Goal: Find specific page/section: Find specific page/section

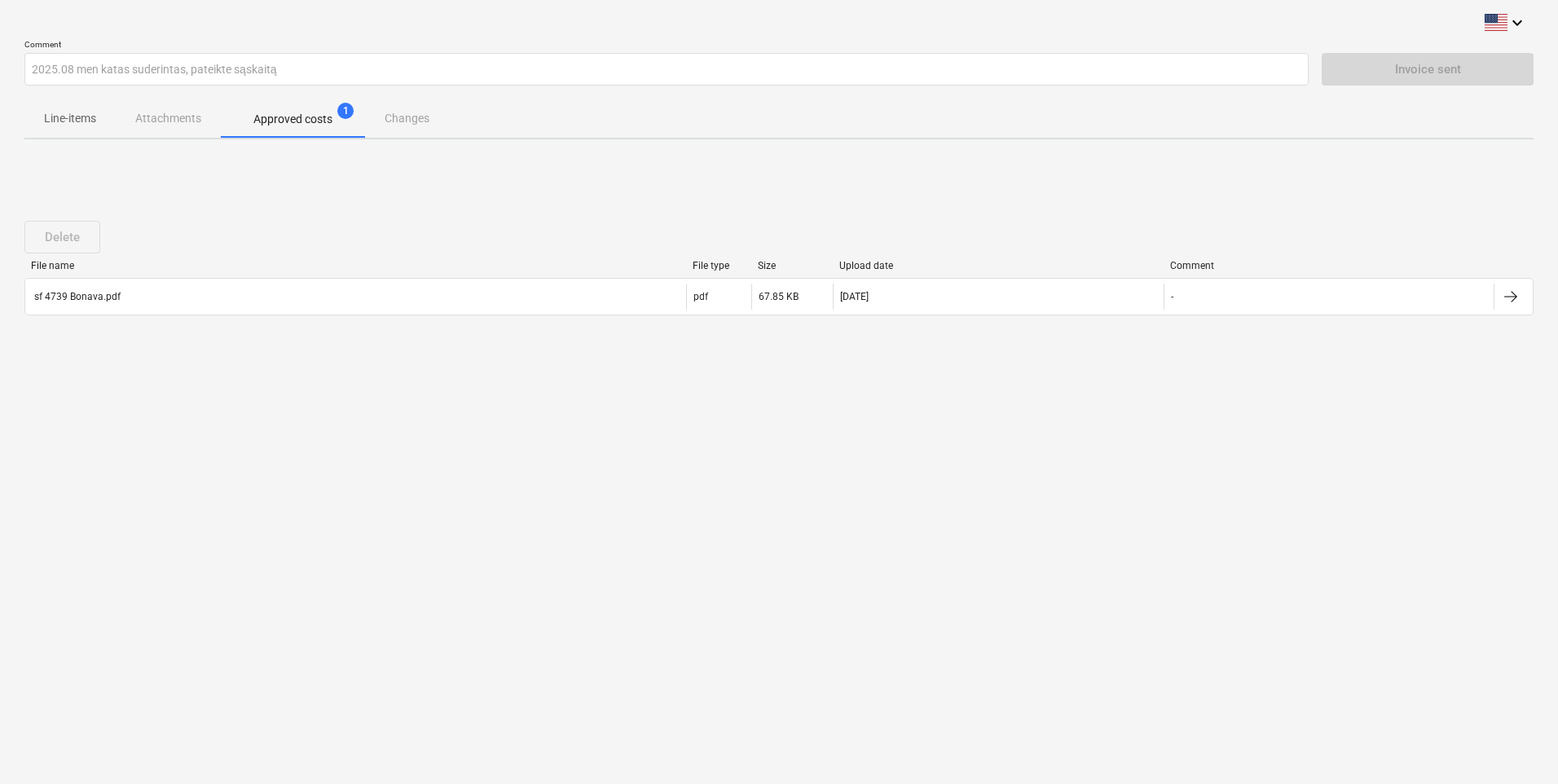
click at [66, 117] on p "Line-items" at bounding box center [70, 118] width 52 height 17
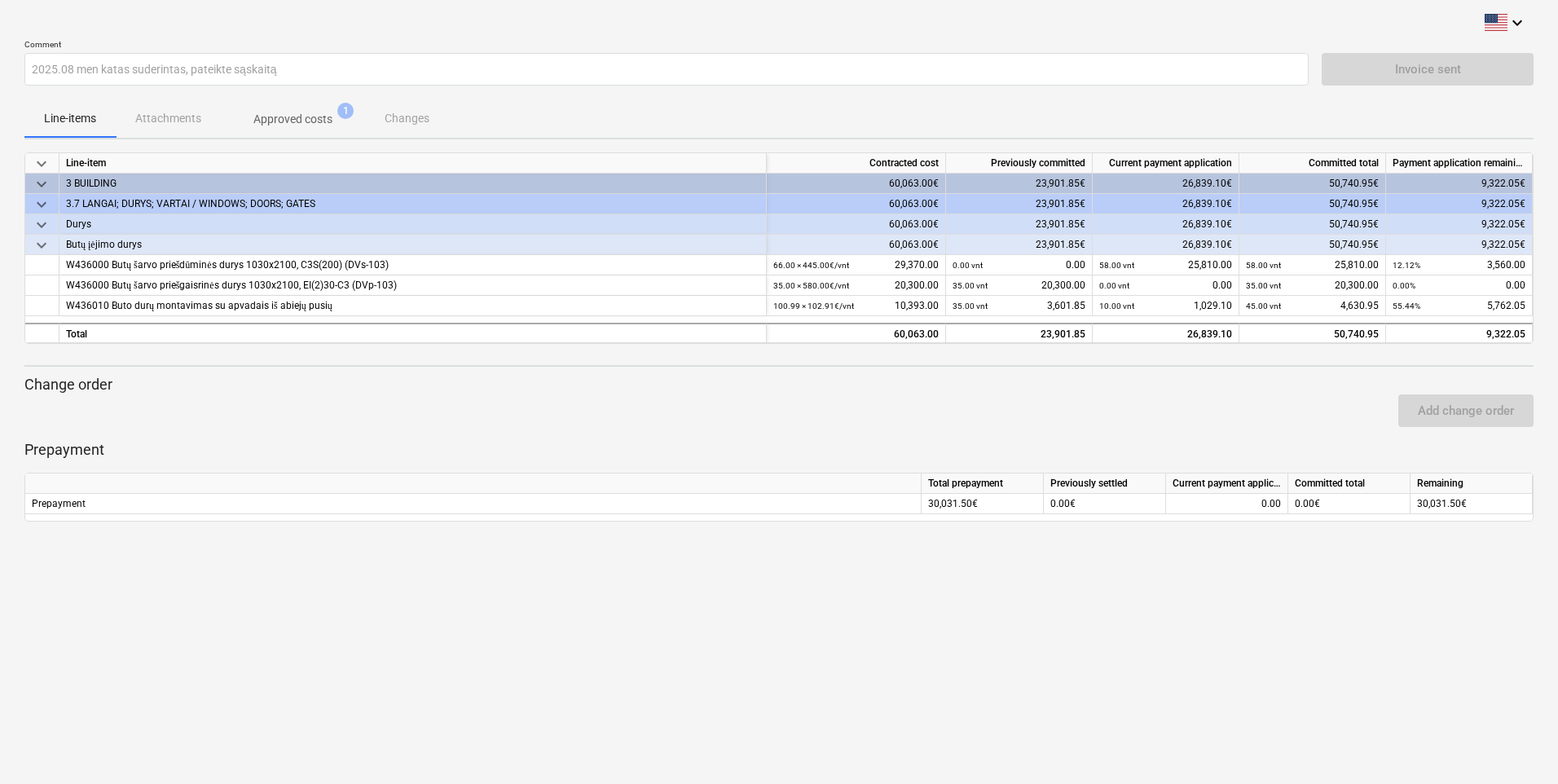
click at [180, 116] on div "Line-items Attachments Approved costs 1 Changes" at bounding box center [778, 117] width 1509 height 39
click at [181, 115] on div "Line-items Attachments Approved costs 1 Changes" at bounding box center [778, 117] width 1509 height 39
click at [168, 118] on div "Line-items Attachments Approved costs 1 Changes" at bounding box center [778, 117] width 1509 height 39
click at [280, 117] on p "Approved costs" at bounding box center [293, 119] width 79 height 17
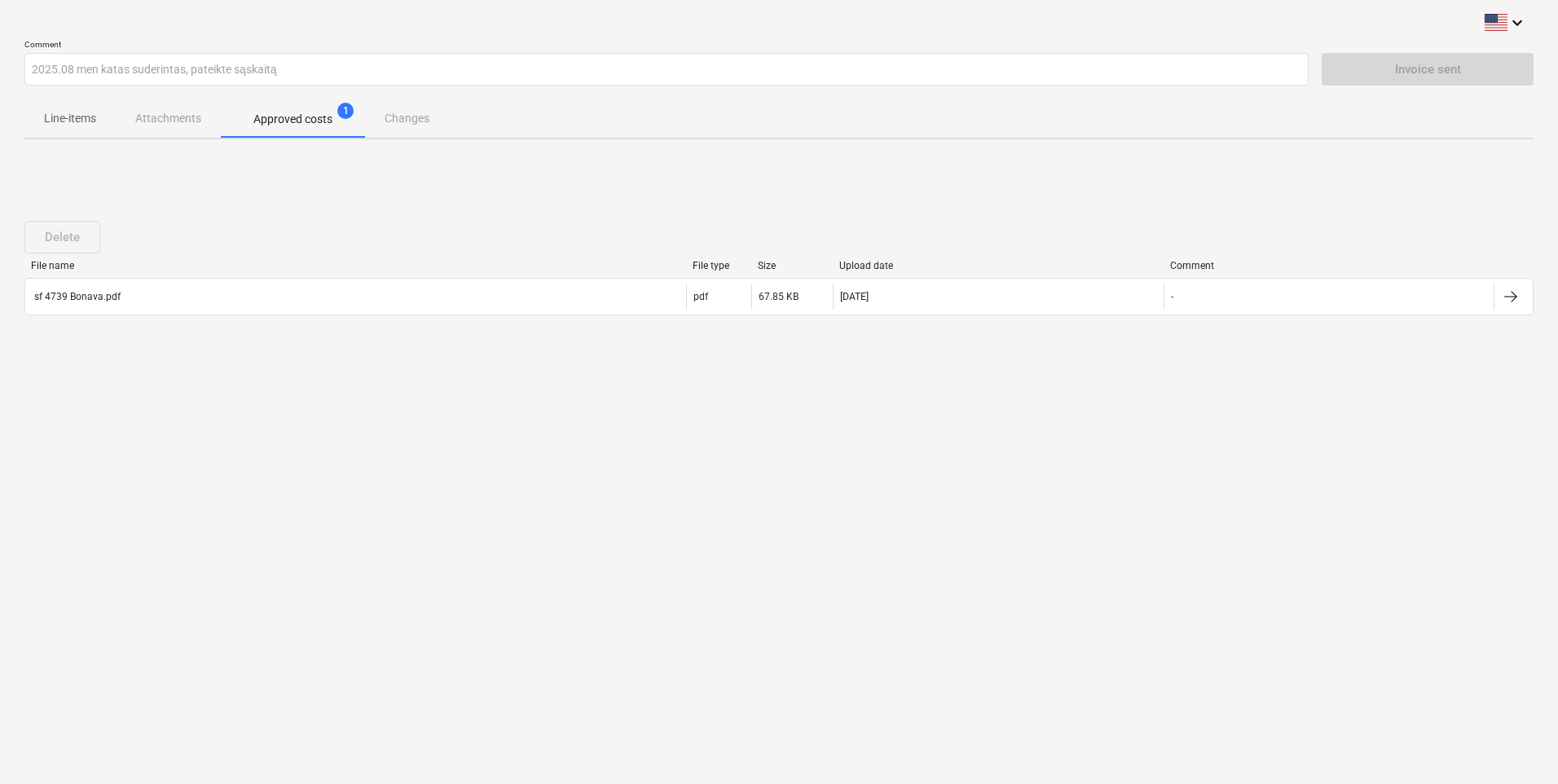
click at [420, 114] on div "Line-items Attachments Approved costs 1 Changes" at bounding box center [778, 117] width 1509 height 39
click at [414, 120] on div "Line-items Attachments Approved costs 1 Changes" at bounding box center [778, 117] width 1509 height 39
click at [180, 117] on div "Line-items Attachments Approved costs 1 Changes" at bounding box center [778, 117] width 1509 height 39
drag, startPoint x: 370, startPoint y: 22, endPoint x: 379, endPoint y: 22, distance: 9.0
click at [379, 22] on div "keyboard_arrow_down" at bounding box center [778, 22] width 1509 height 20
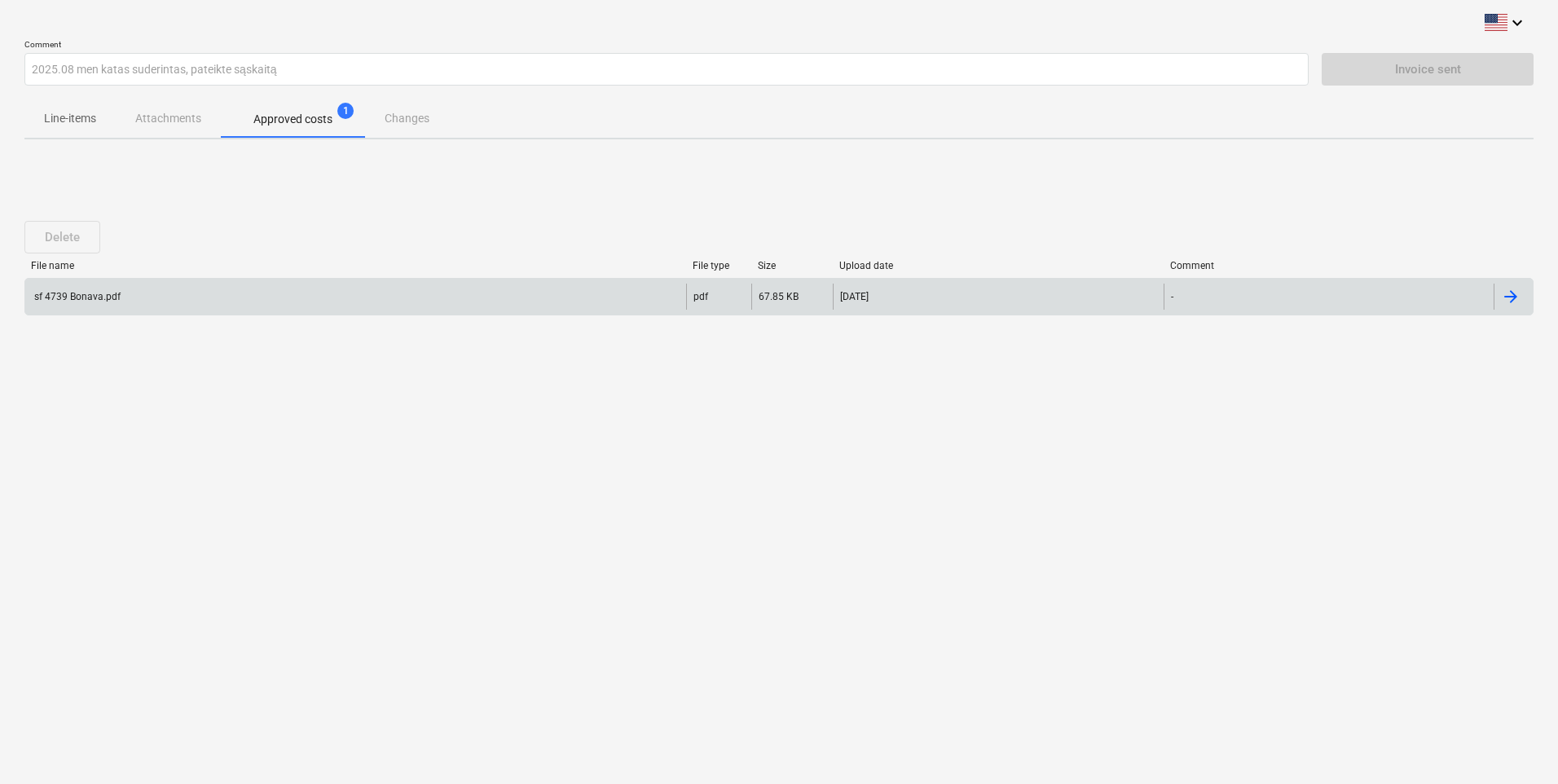
click at [68, 294] on div "sf 4739 Bonava.pdf" at bounding box center [76, 296] width 89 height 11
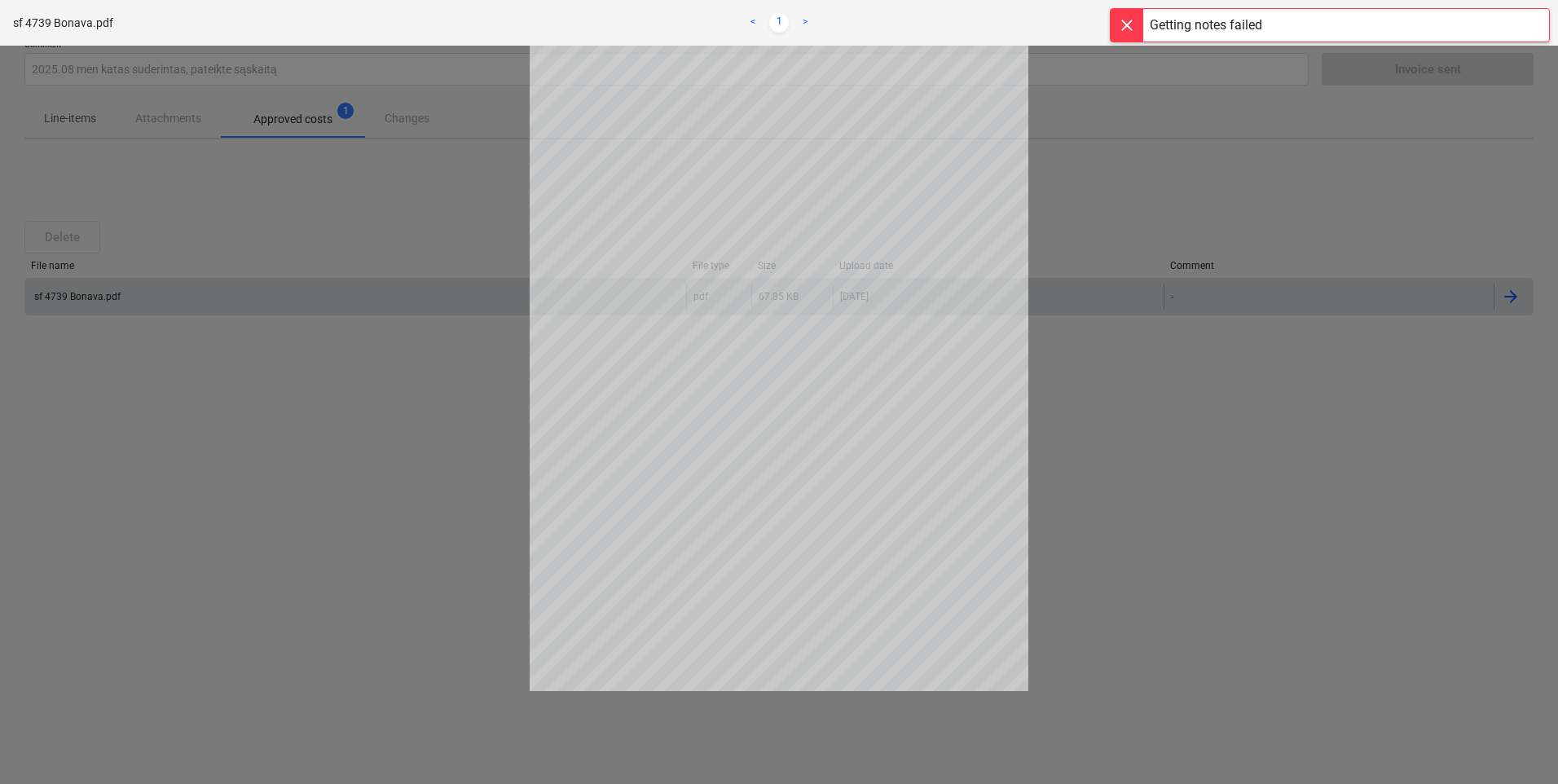
drag, startPoint x: 216, startPoint y: 179, endPoint x: 61, endPoint y: 26, distance: 217.8
click at [215, 178] on div at bounding box center [779, 414] width 1558 height 738
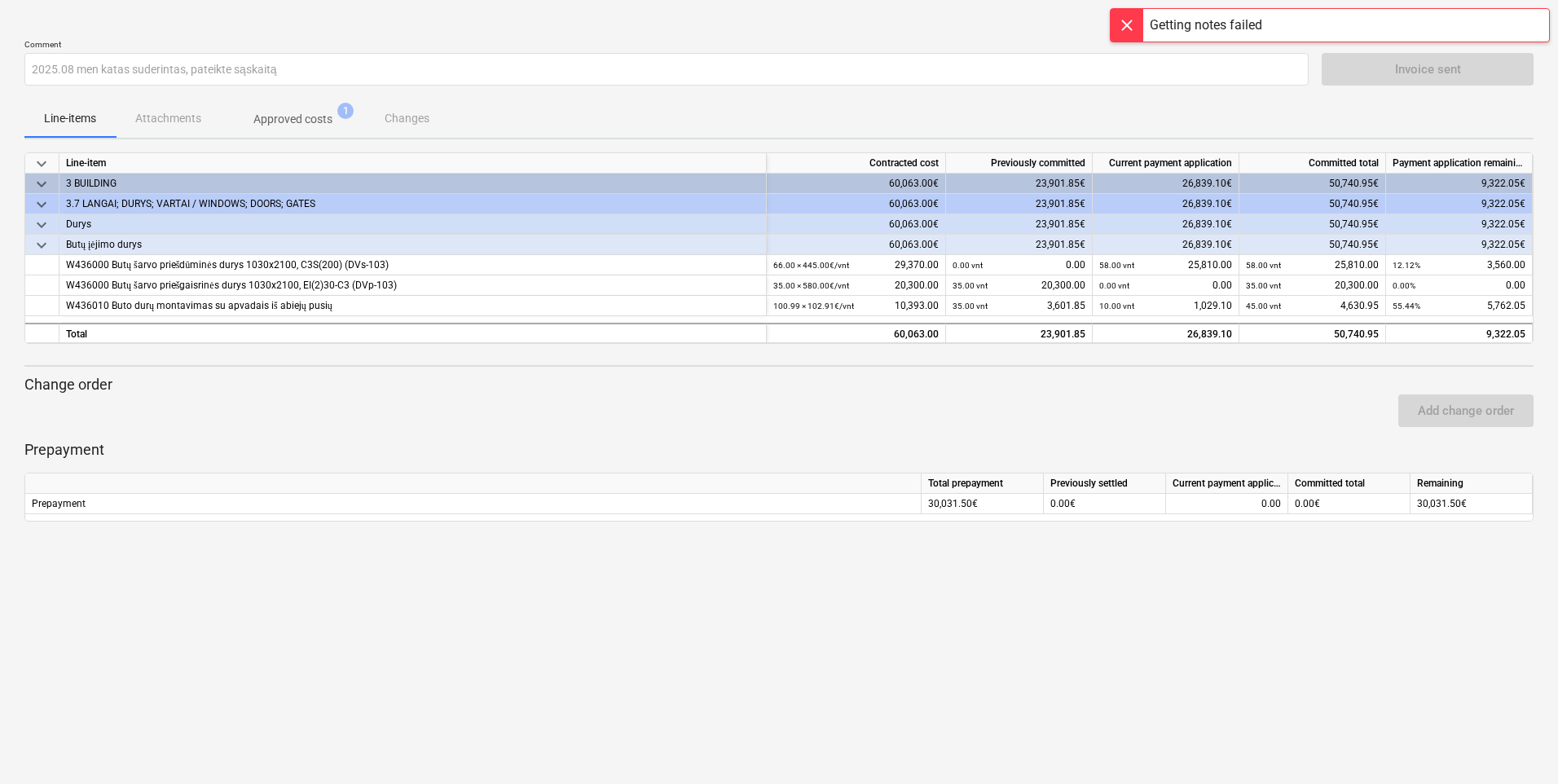
click at [151, 99] on div "Line-items Attachments Approved costs 1 Changes" at bounding box center [778, 117] width 1509 height 39
click at [159, 115] on div "Line-items Attachments Approved costs 1 Changes" at bounding box center [778, 117] width 1509 height 39
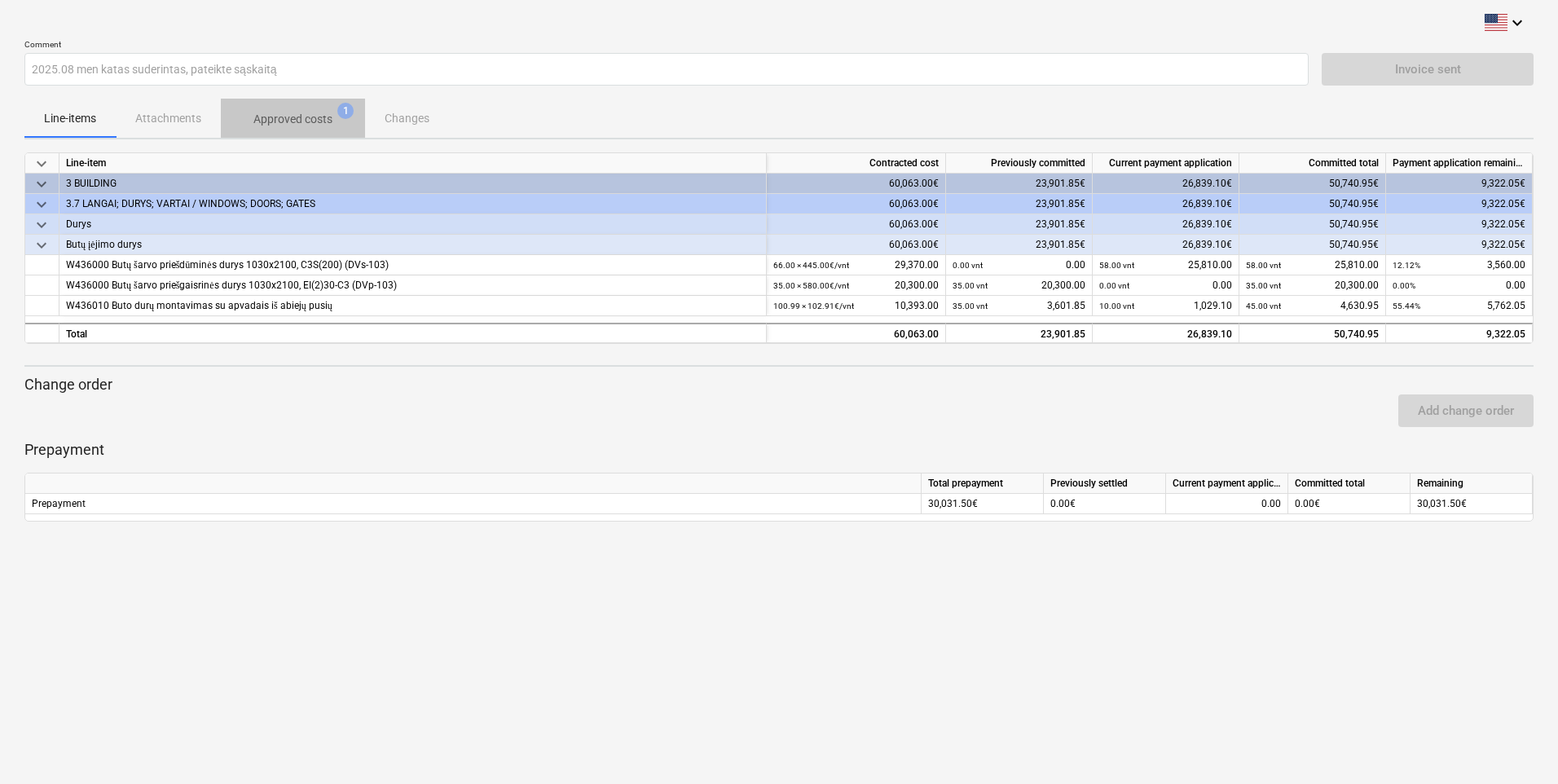
click at [282, 111] on p "Approved costs" at bounding box center [293, 119] width 79 height 17
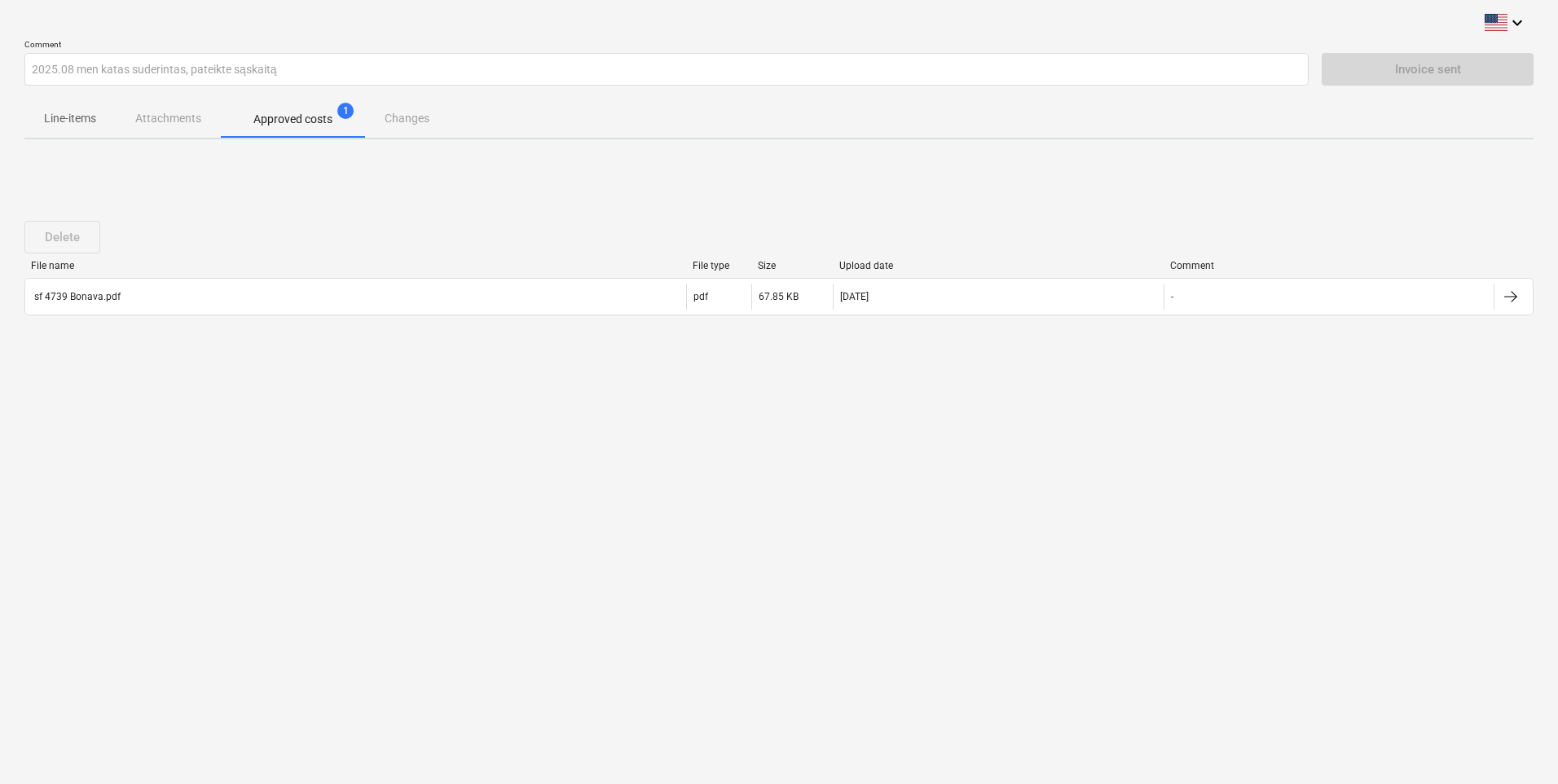
click at [1437, 155] on div "Delete File name File type Size Upload date Comment sf 4739 Bonava.pdf pdf 67.8…" at bounding box center [778, 274] width 1509 height 244
click at [76, 117] on p "Line-items" at bounding box center [70, 118] width 52 height 17
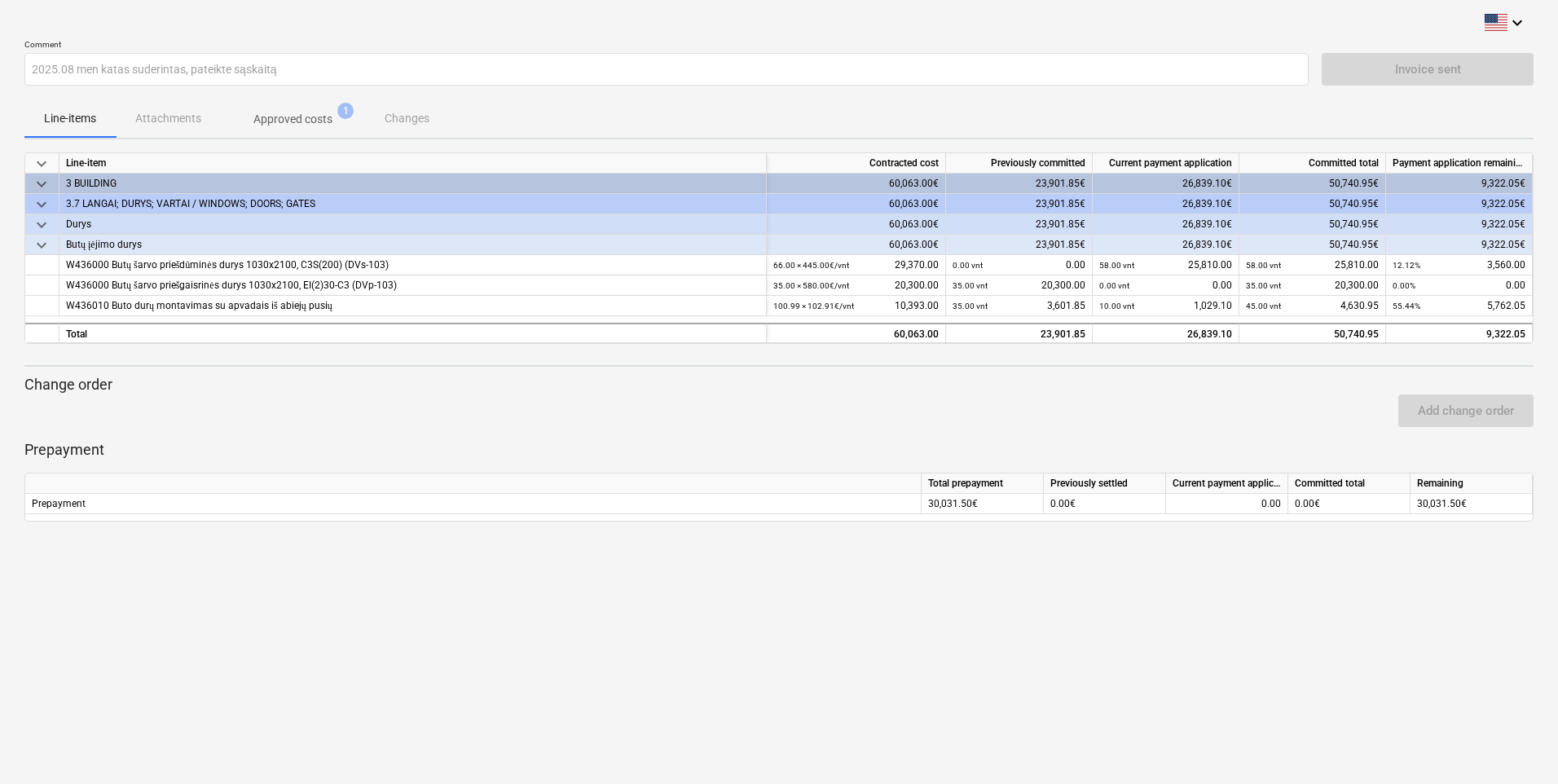
click at [302, 117] on p "Approved costs" at bounding box center [293, 119] width 79 height 17
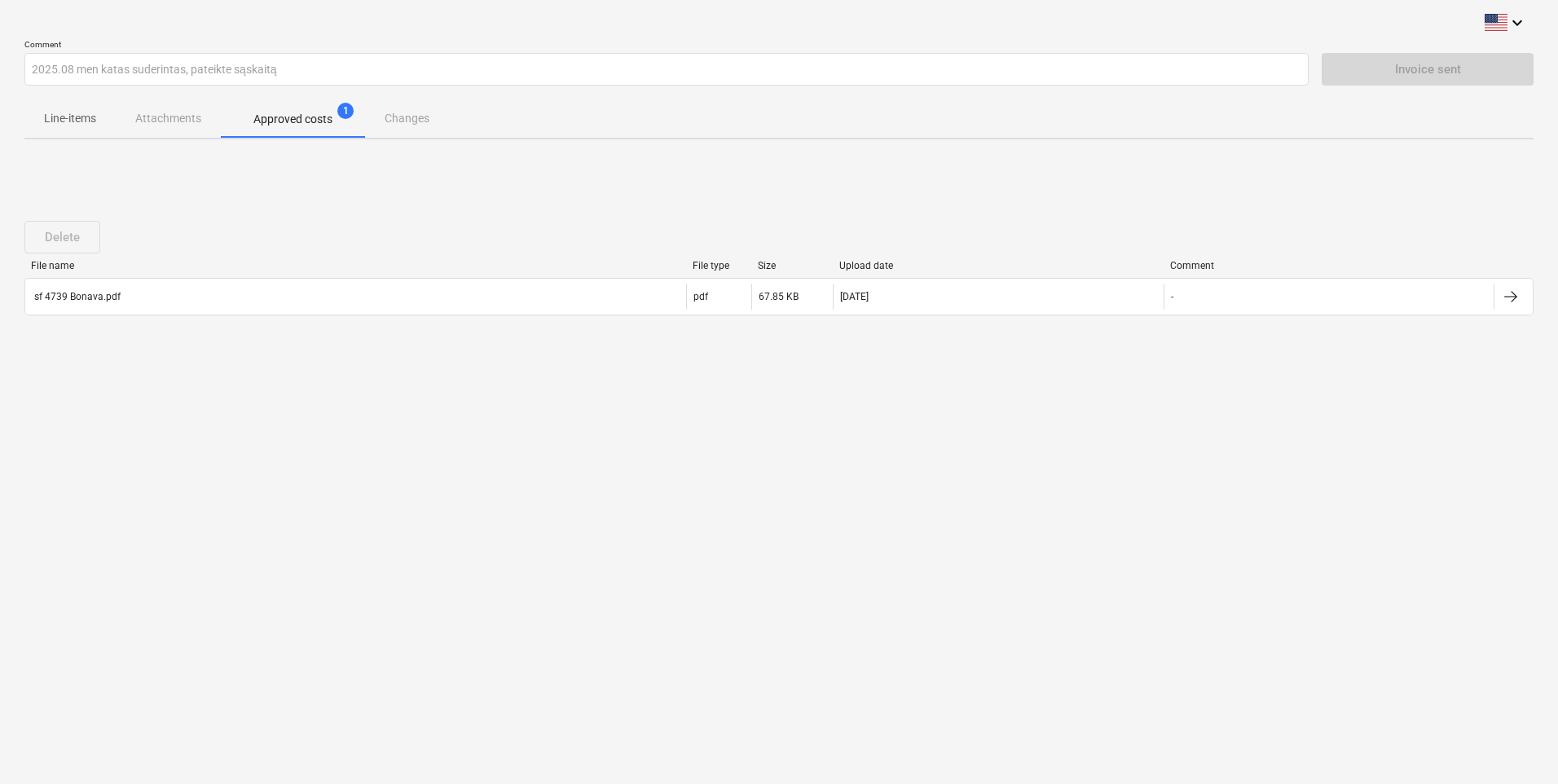
click at [408, 120] on div "Line-items Attachments Approved costs 1 Changes" at bounding box center [778, 117] width 1509 height 39
click at [150, 119] on div "Line-items Attachments Approved costs 1 Changes" at bounding box center [778, 117] width 1509 height 39
click at [58, 125] on p "Line-items" at bounding box center [70, 118] width 52 height 17
